Goal: Check status: Check status

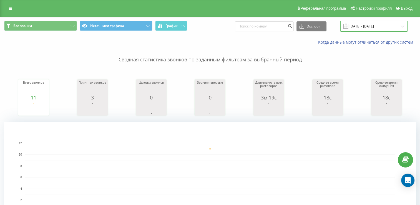
click at [317, 26] on input "26.05.2025 - 26.05.2025" at bounding box center [374, 26] width 67 height 11
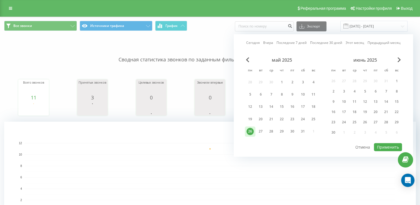
click at [317, 59] on div "июнь 2025" at bounding box center [366, 60] width 74 height 6
click at [317, 58] on span "Next Month" at bounding box center [399, 59] width 3 height 5
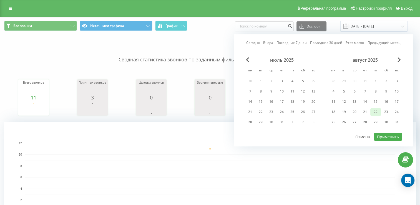
click at [317, 110] on div "22" at bounding box center [375, 111] width 7 height 7
click at [317, 111] on div "18" at bounding box center [333, 111] width 7 height 7
click at [317, 135] on button "Применить" at bounding box center [388, 137] width 28 height 8
type input "18.08.2025 - 22.08.2025"
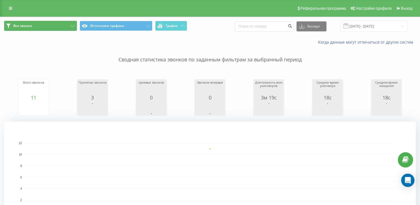
click at [71, 25] on icon at bounding box center [73, 26] width 4 height 2
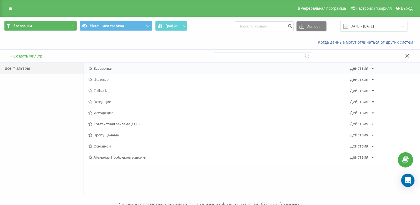
click at [99, 71] on div "Все звонки Действия Редактировать Копировать Удалить По умолчанию Поделиться" at bounding box center [252, 68] width 336 height 11
click at [349, 66] on span "Все звонки" at bounding box center [219, 68] width 262 height 4
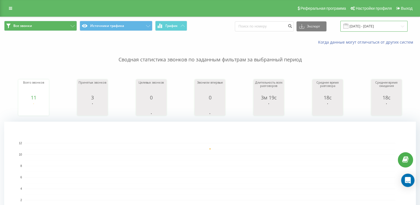
click at [385, 25] on input "[DATE] - [DATE]" at bounding box center [374, 26] width 67 height 11
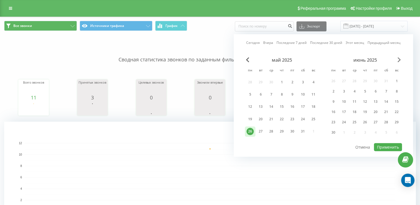
click at [400, 61] on span "Next Month" at bounding box center [399, 59] width 3 height 5
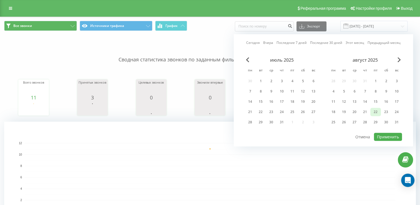
click at [377, 111] on div "22" at bounding box center [375, 111] width 7 height 7
click at [389, 134] on button "Применить" at bounding box center [388, 137] width 28 height 8
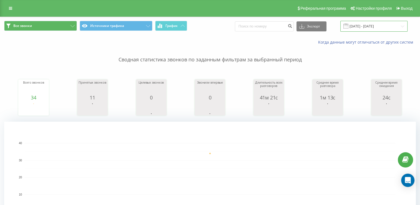
click at [375, 27] on input "[DATE] - [DATE]" at bounding box center [374, 26] width 67 height 11
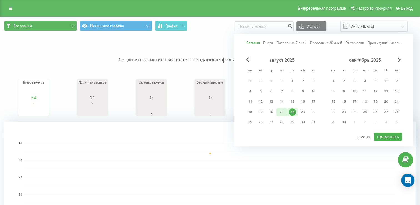
click at [280, 112] on div "21" at bounding box center [281, 111] width 7 height 7
click at [390, 134] on button "Применить" at bounding box center [388, 137] width 28 height 8
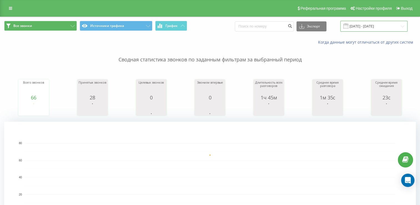
click at [363, 26] on input "[DATE] - [DATE]" at bounding box center [374, 26] width 67 height 11
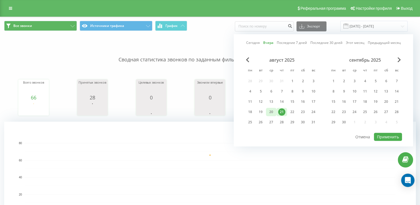
click at [267, 110] on div "20" at bounding box center [271, 112] width 11 height 8
click at [395, 135] on button "Применить" at bounding box center [388, 137] width 28 height 8
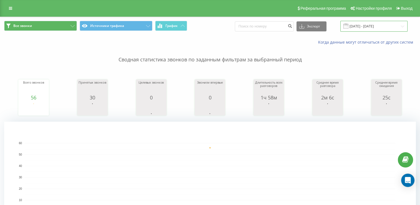
click at [362, 27] on input "[DATE] - [DATE]" at bounding box center [374, 26] width 67 height 11
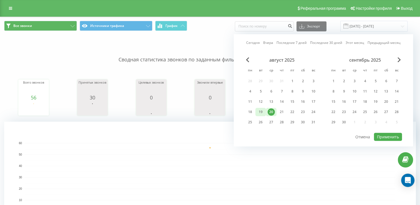
click at [262, 110] on div "19" at bounding box center [260, 111] width 7 height 7
click at [390, 135] on button "Применить" at bounding box center [388, 137] width 28 height 8
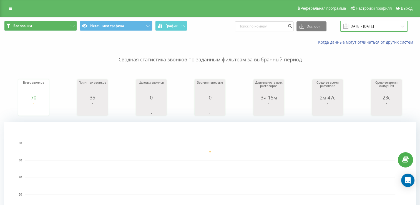
click at [355, 28] on input "[DATE] - [DATE]" at bounding box center [374, 26] width 67 height 11
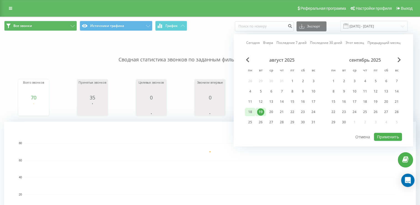
click at [252, 113] on div "18" at bounding box center [250, 111] width 7 height 7
click at [394, 136] on button "Применить" at bounding box center [388, 137] width 28 height 8
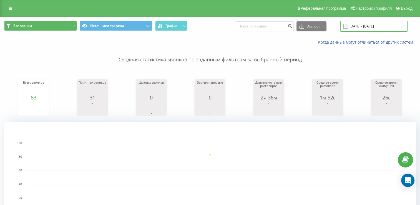
click at [362, 29] on input "[DATE] - [DATE]" at bounding box center [374, 26] width 67 height 11
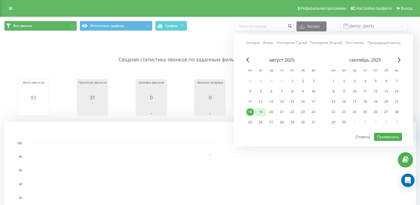
click at [263, 110] on div "19" at bounding box center [260, 111] width 7 height 7
click at [385, 135] on button "Применить" at bounding box center [388, 137] width 28 height 8
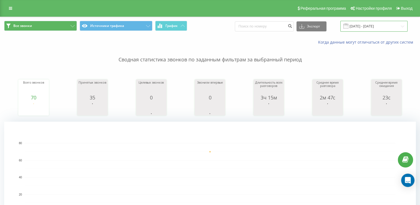
click at [365, 29] on input "[DATE] - [DATE]" at bounding box center [374, 26] width 67 height 11
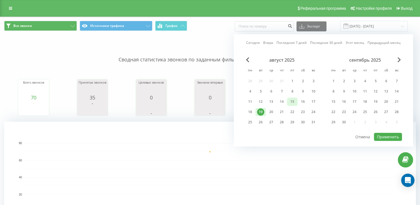
click at [294, 102] on div "15" at bounding box center [292, 101] width 7 height 7
click at [382, 133] on button "Применить" at bounding box center [388, 137] width 28 height 8
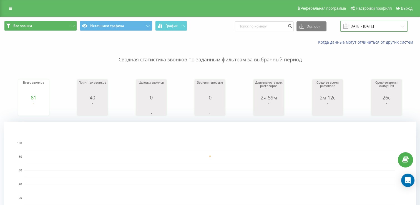
click at [355, 26] on input "[DATE] - [DATE]" at bounding box center [374, 26] width 67 height 11
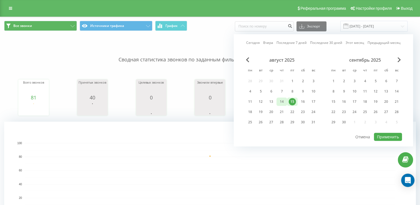
click at [280, 102] on div "14" at bounding box center [281, 101] width 7 height 7
click at [395, 135] on button "Применить" at bounding box center [388, 137] width 28 height 8
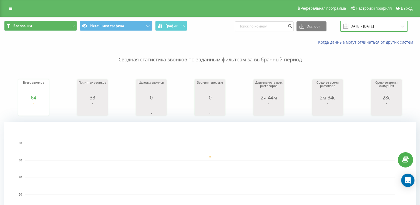
click at [356, 27] on input "[DATE] - [DATE]" at bounding box center [374, 26] width 67 height 11
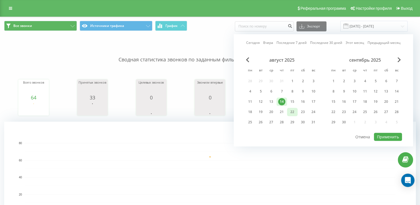
click at [292, 111] on div "22" at bounding box center [292, 111] width 7 height 7
click at [377, 133] on button "Применить" at bounding box center [388, 137] width 28 height 8
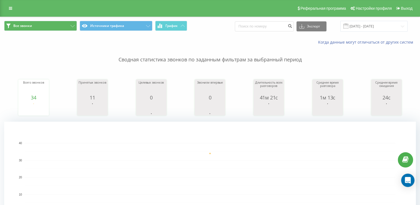
click at [349, 26] on span at bounding box center [346, 26] width 5 height 5
click at [349, 27] on span at bounding box center [346, 26] width 5 height 5
click at [362, 27] on input "[DATE] - [DATE]" at bounding box center [374, 26] width 67 height 11
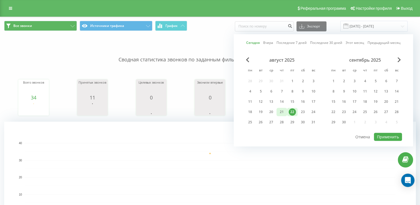
click at [280, 111] on div "21" at bounding box center [281, 111] width 7 height 7
click at [380, 137] on button "Применить" at bounding box center [388, 137] width 28 height 8
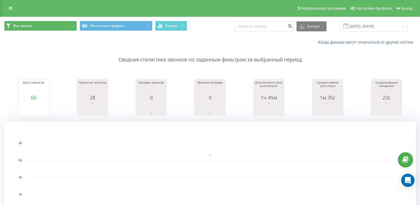
click at [360, 32] on div "Все звонки Источники трафика График Экспорт .csv .xls .xlsx [DATE] - [DATE]" at bounding box center [210, 26] width 420 height 19
click at [360, 31] on input "[DATE] - [DATE]" at bounding box center [374, 26] width 67 height 11
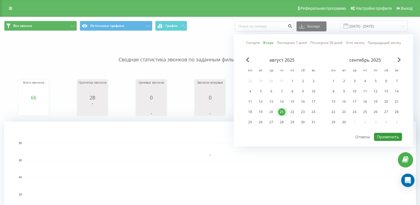
click at [390, 137] on button "Применить" at bounding box center [388, 137] width 28 height 8
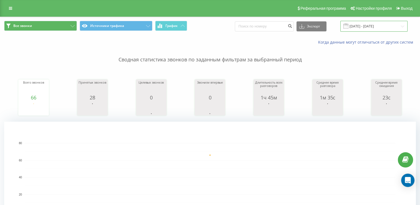
click at [369, 30] on input "[DATE] - [DATE]" at bounding box center [374, 26] width 67 height 11
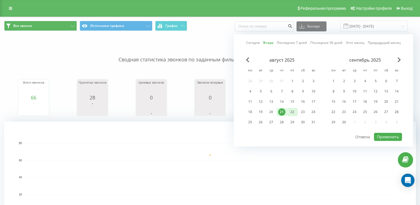
click at [290, 110] on div "22" at bounding box center [292, 111] width 7 height 7
click at [398, 135] on button "Применить" at bounding box center [388, 137] width 28 height 8
type input "[DATE] - [DATE]"
